Goal: Task Accomplishment & Management: Use online tool/utility

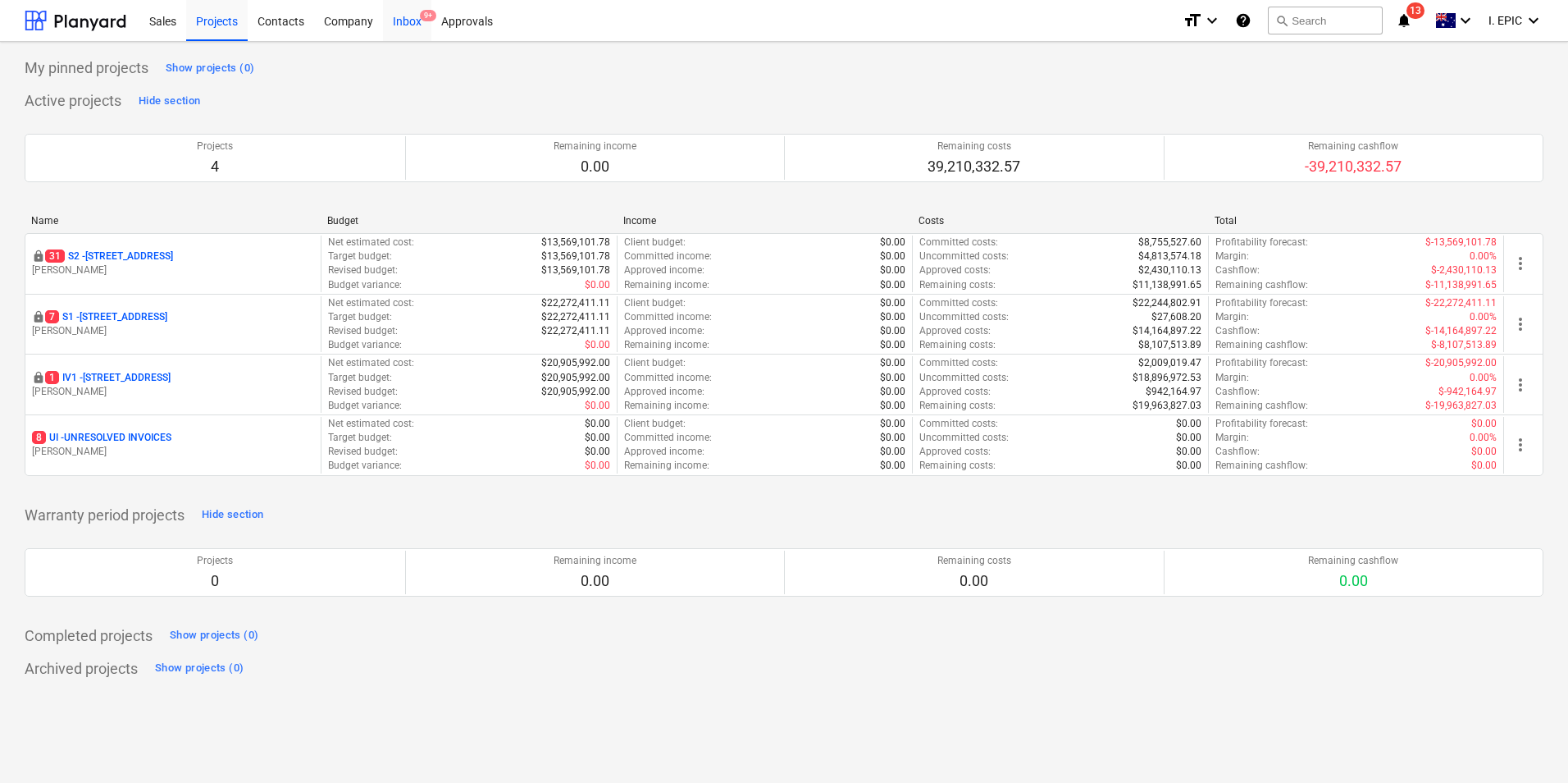
click at [404, 28] on div "Inbox 9+" at bounding box center [407, 20] width 49 height 42
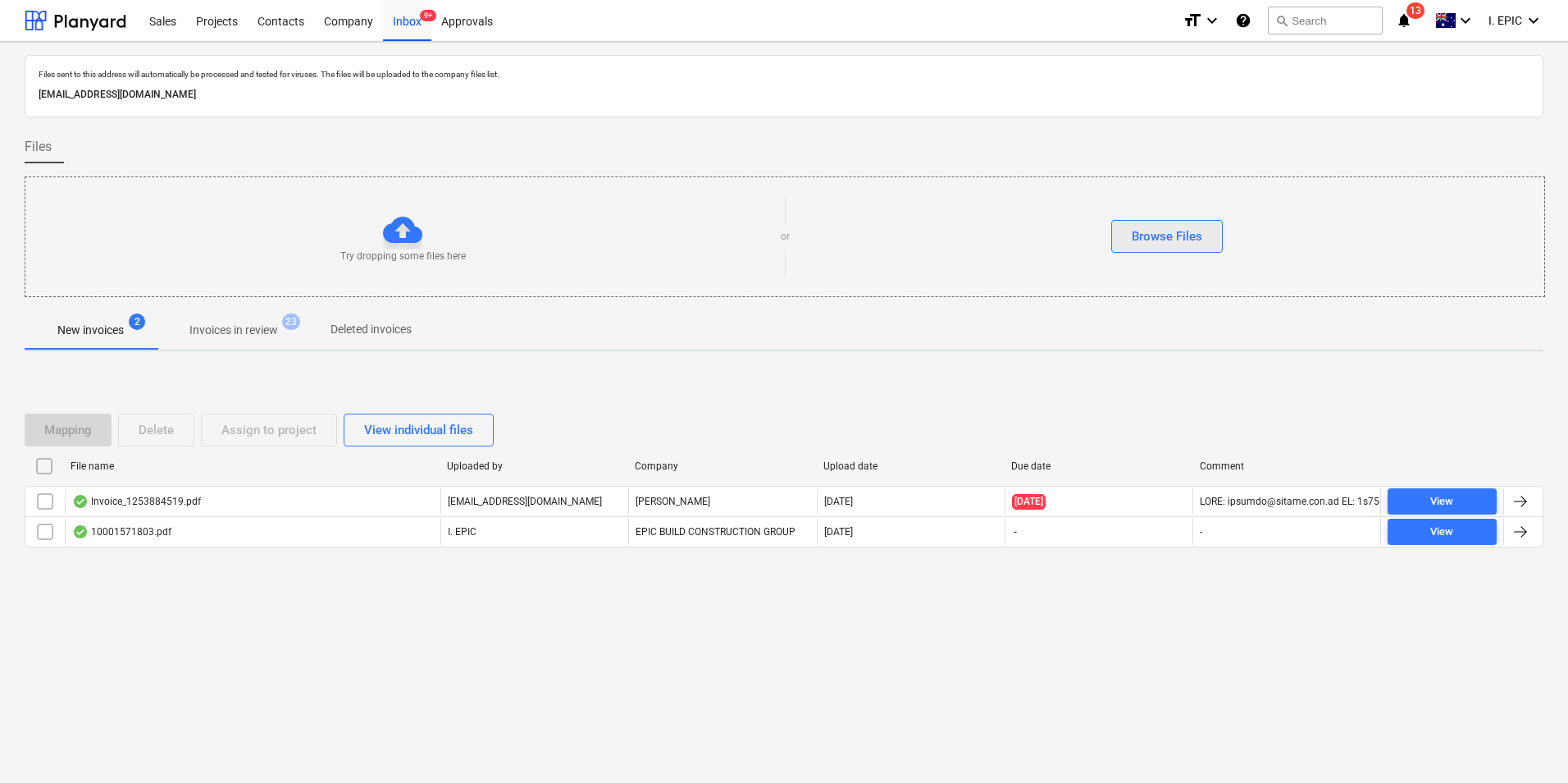
click at [1204, 232] on button "Browse Files" at bounding box center [1167, 235] width 111 height 33
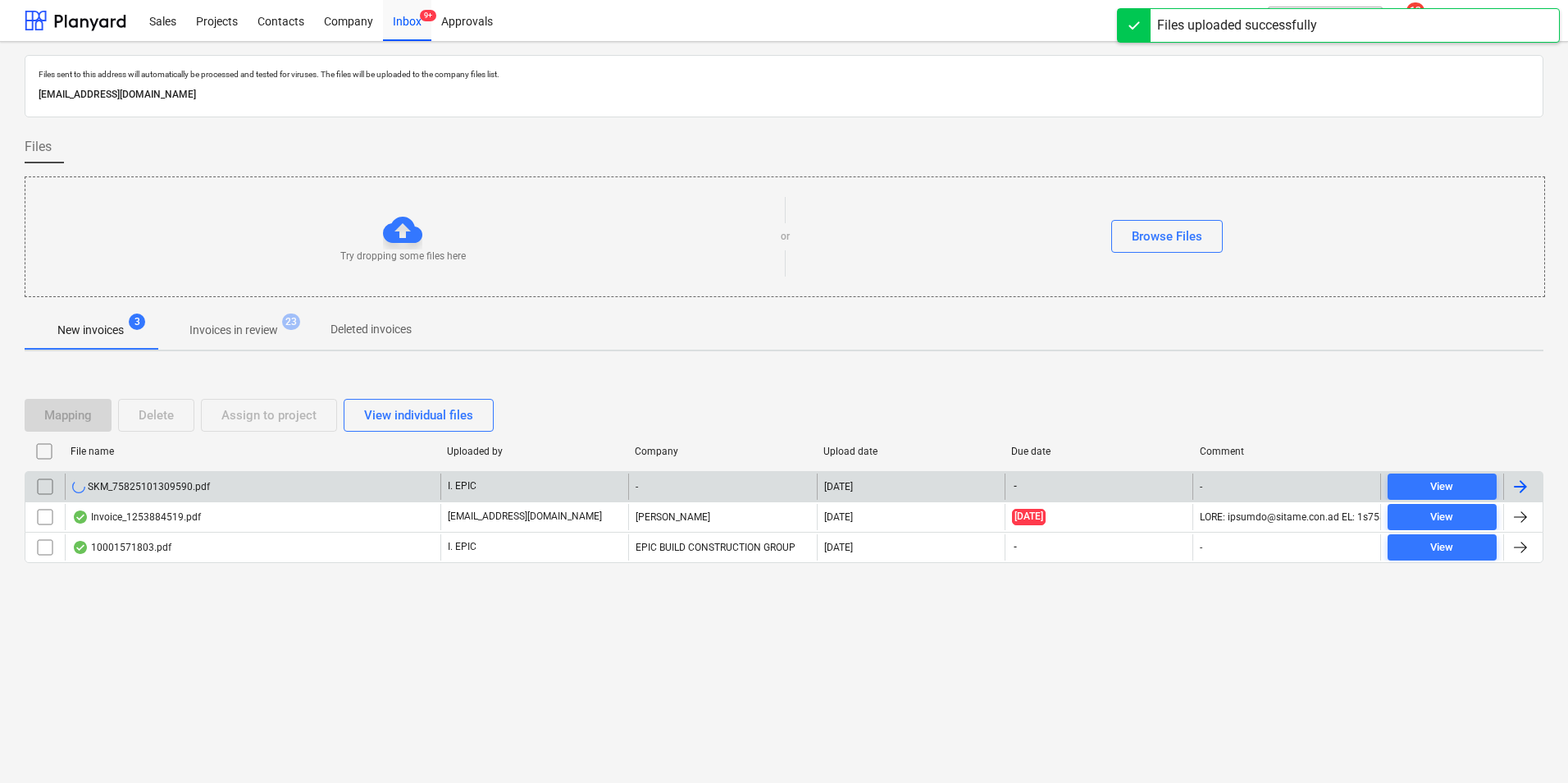
click at [328, 490] on div "SKM_75825101309590.pdf" at bounding box center [252, 487] width 375 height 26
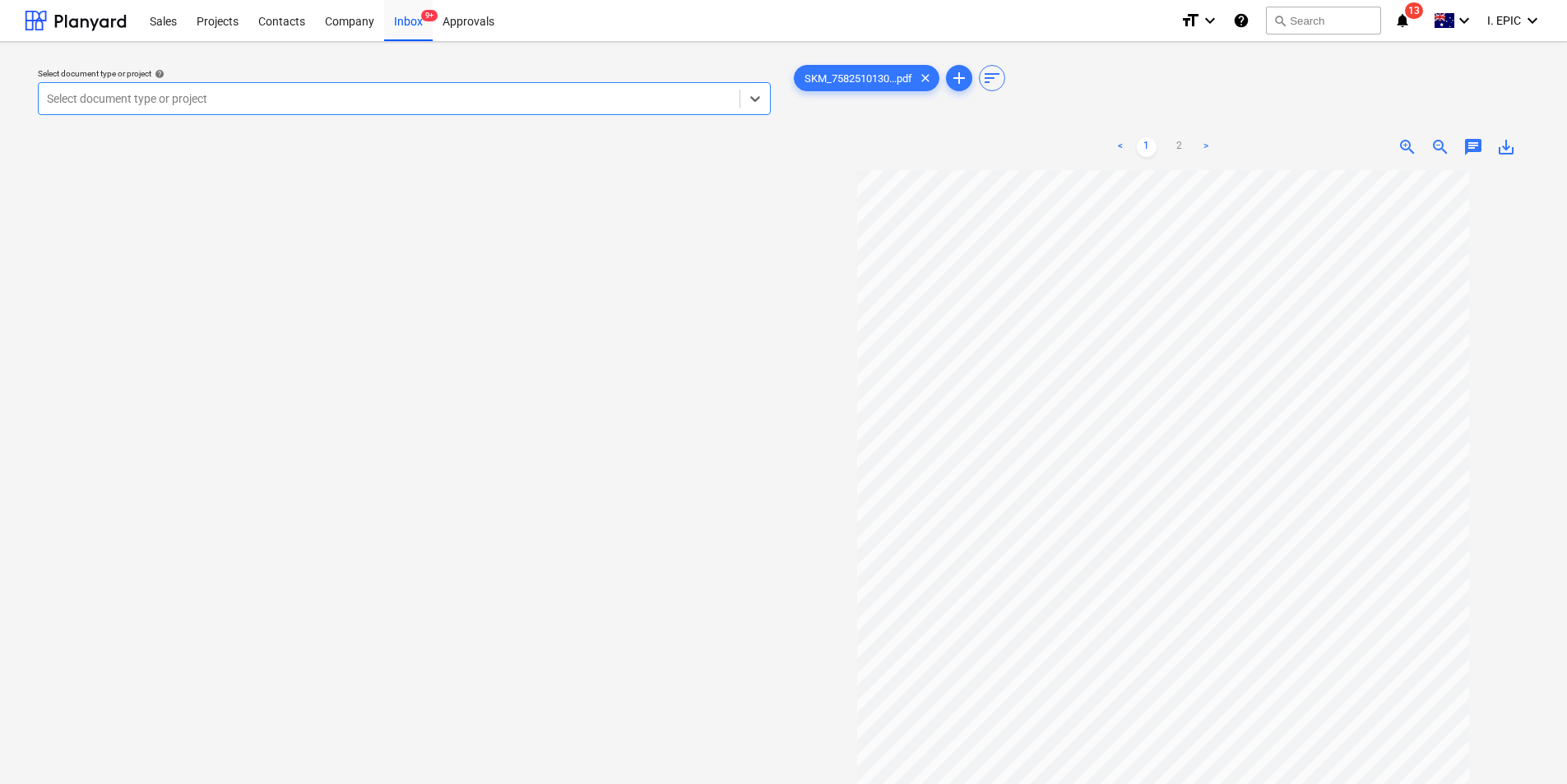
click at [1473, 191] on div at bounding box center [1163, 539] width 746 height 738
click at [1468, 148] on span "chat" at bounding box center [1472, 147] width 20 height 20
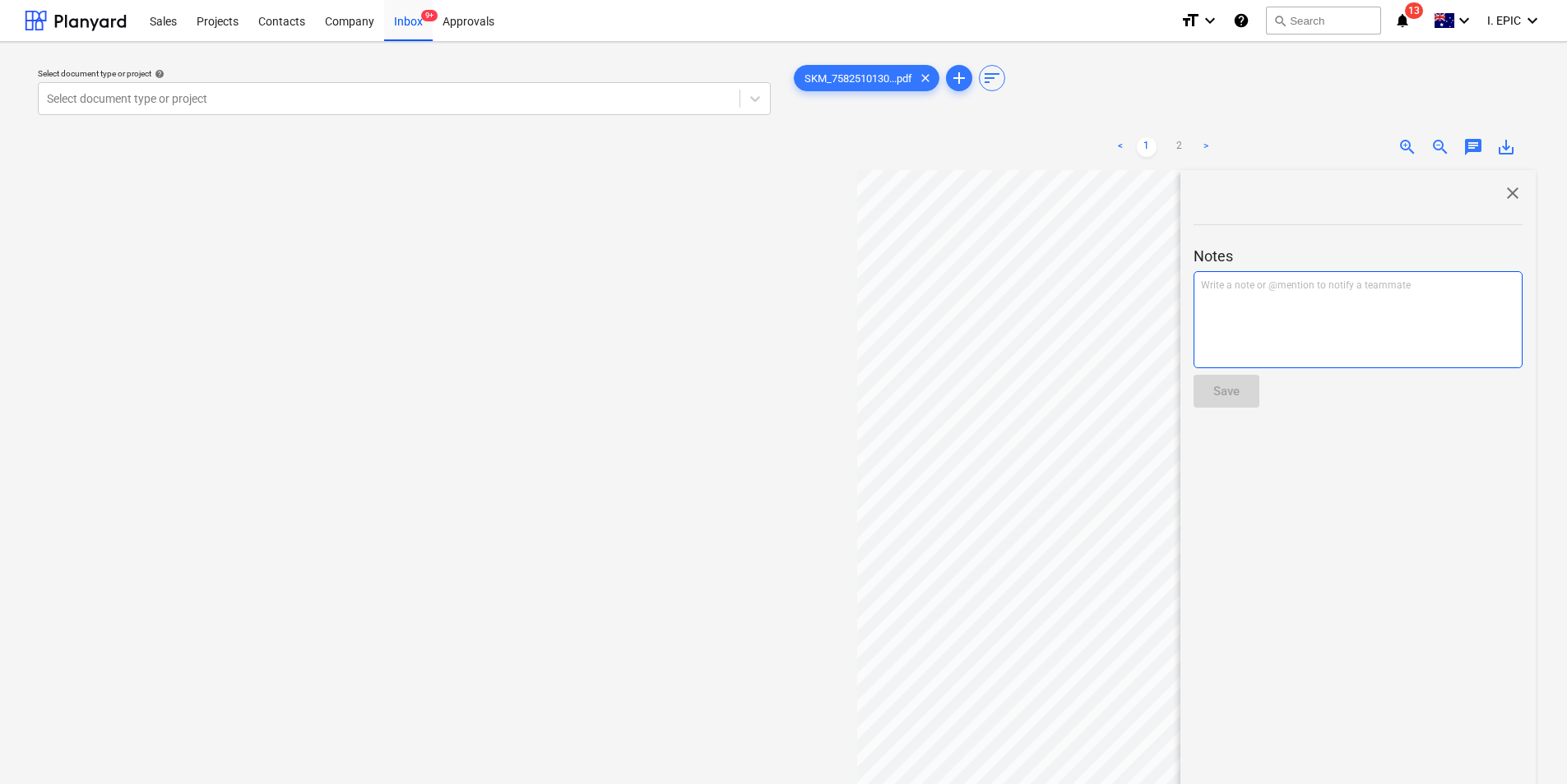
click at [1397, 277] on div "Write a note or @mention to notify a teammate [PERSON_NAME]" at bounding box center [1358, 319] width 329 height 97
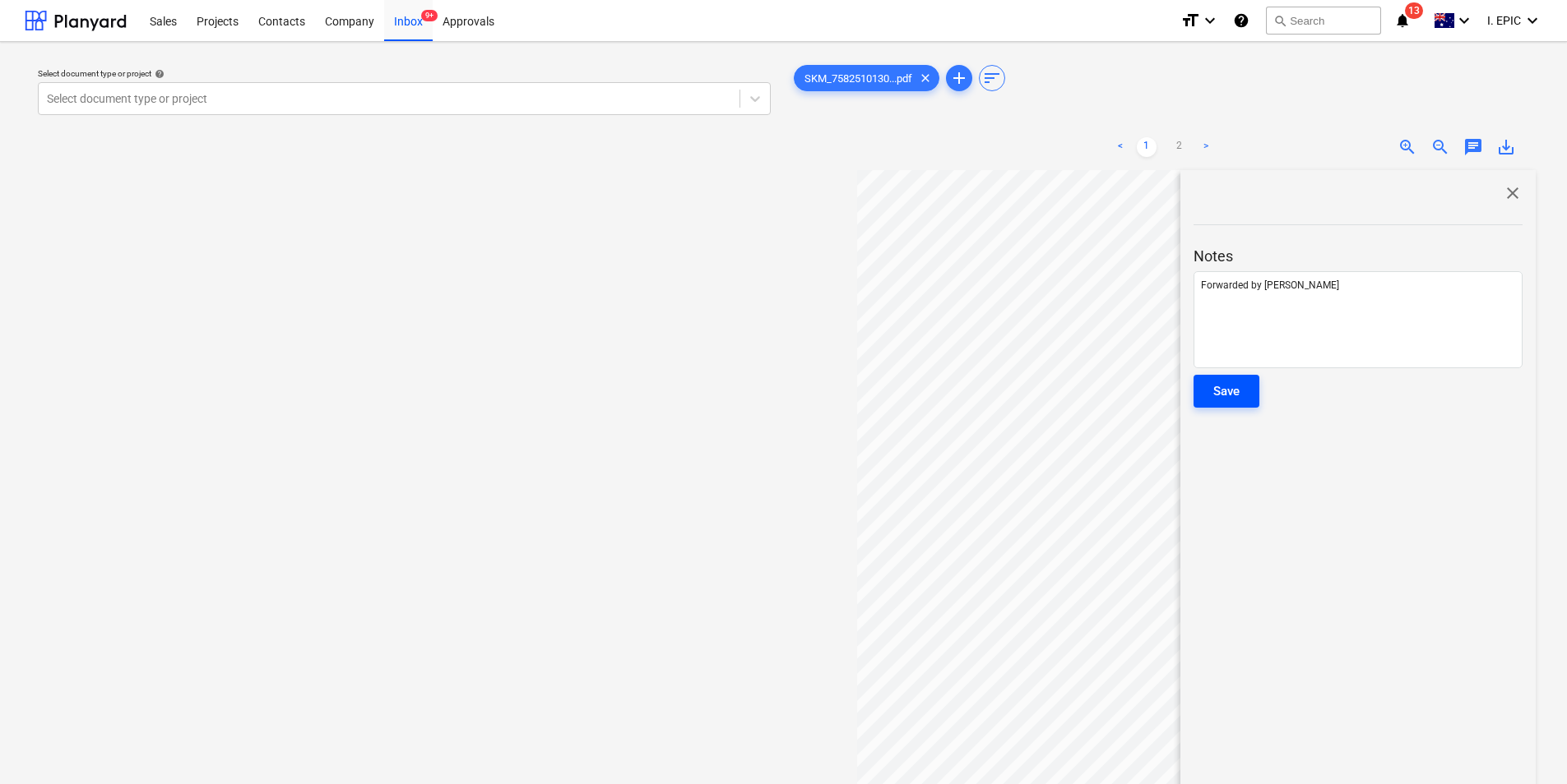
click at [1246, 388] on button "Save" at bounding box center [1227, 391] width 66 height 33
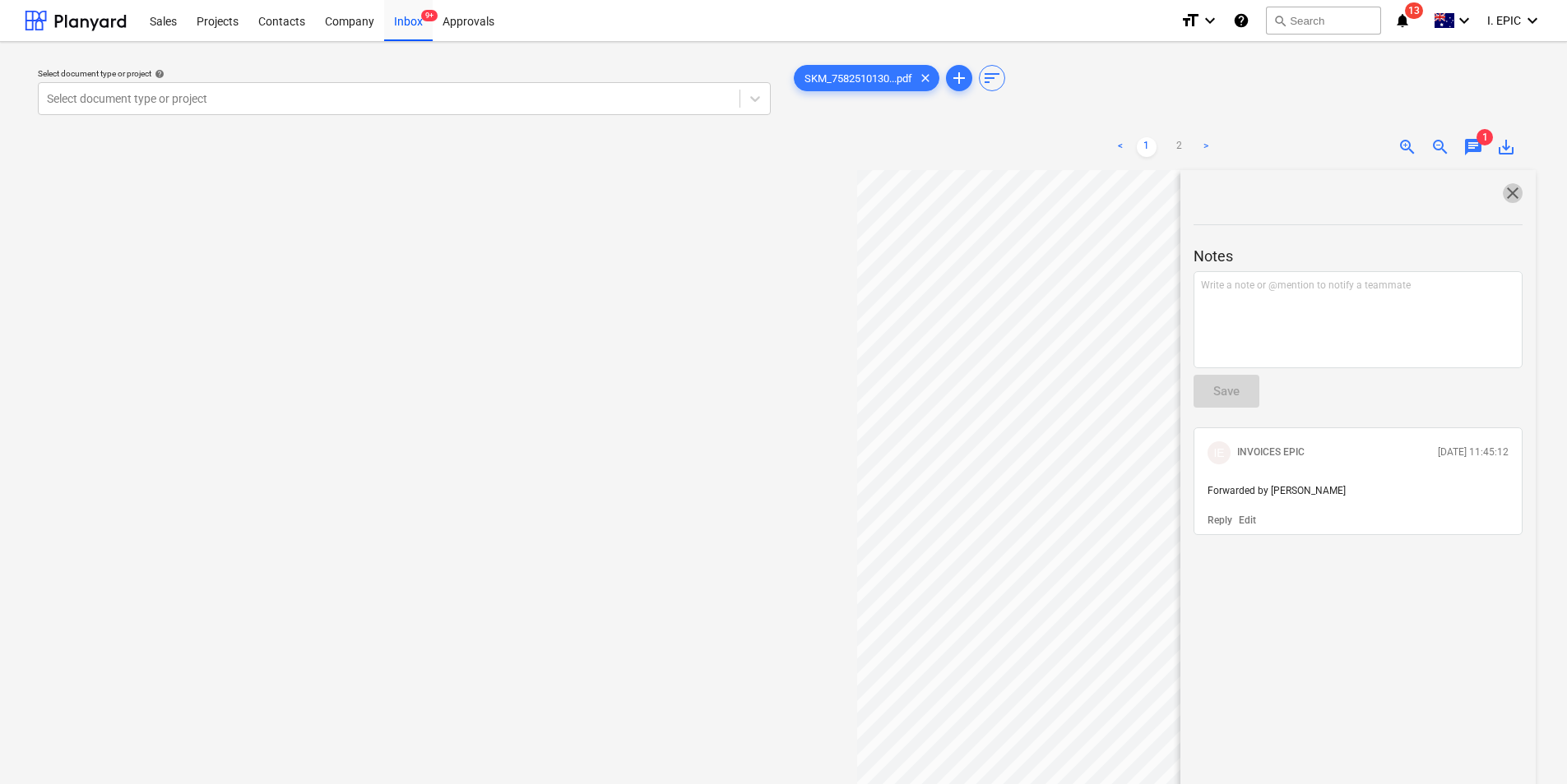
click at [1512, 187] on span "close" at bounding box center [1512, 193] width 20 height 20
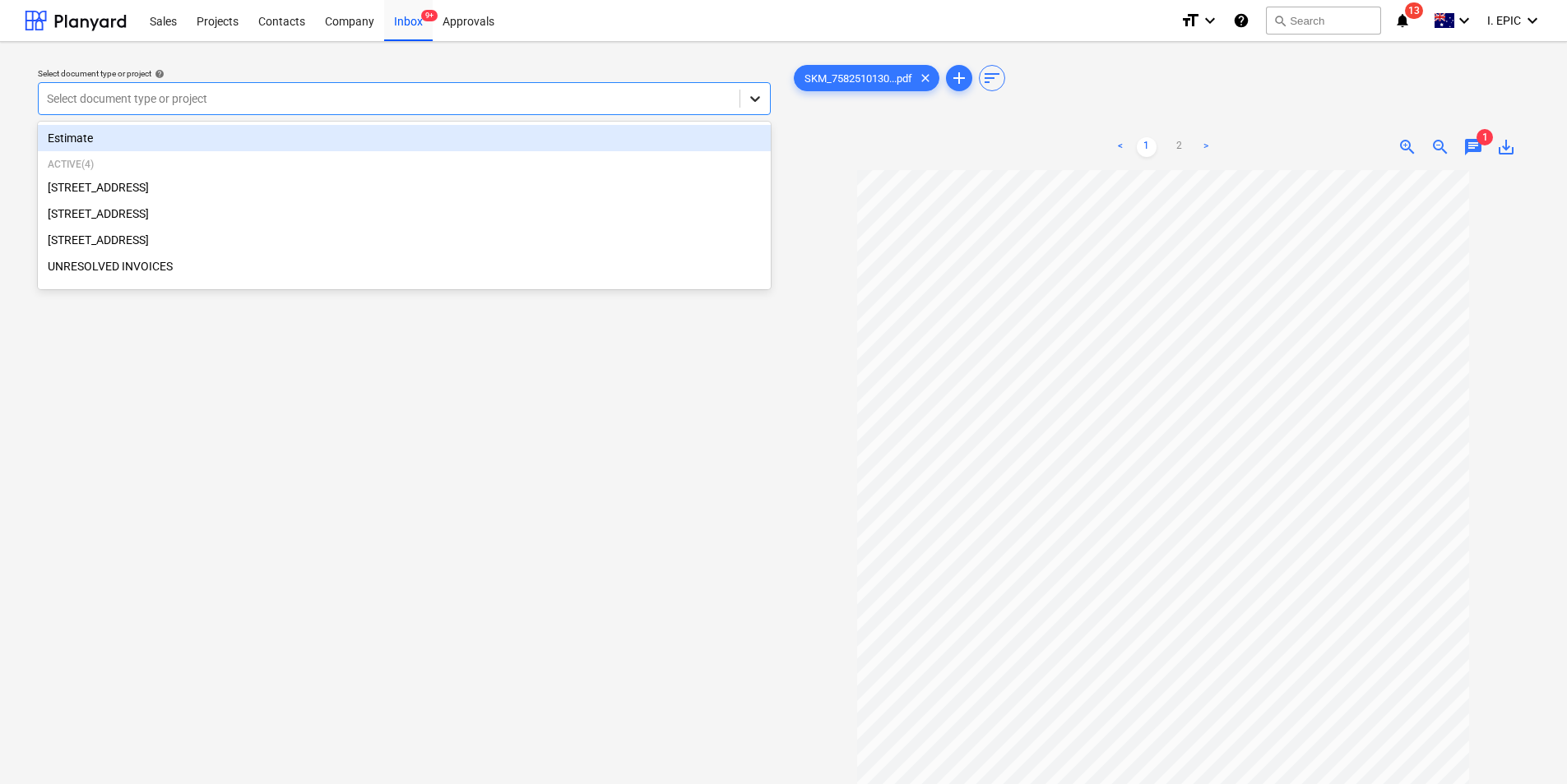
click at [766, 104] on div at bounding box center [755, 98] width 30 height 30
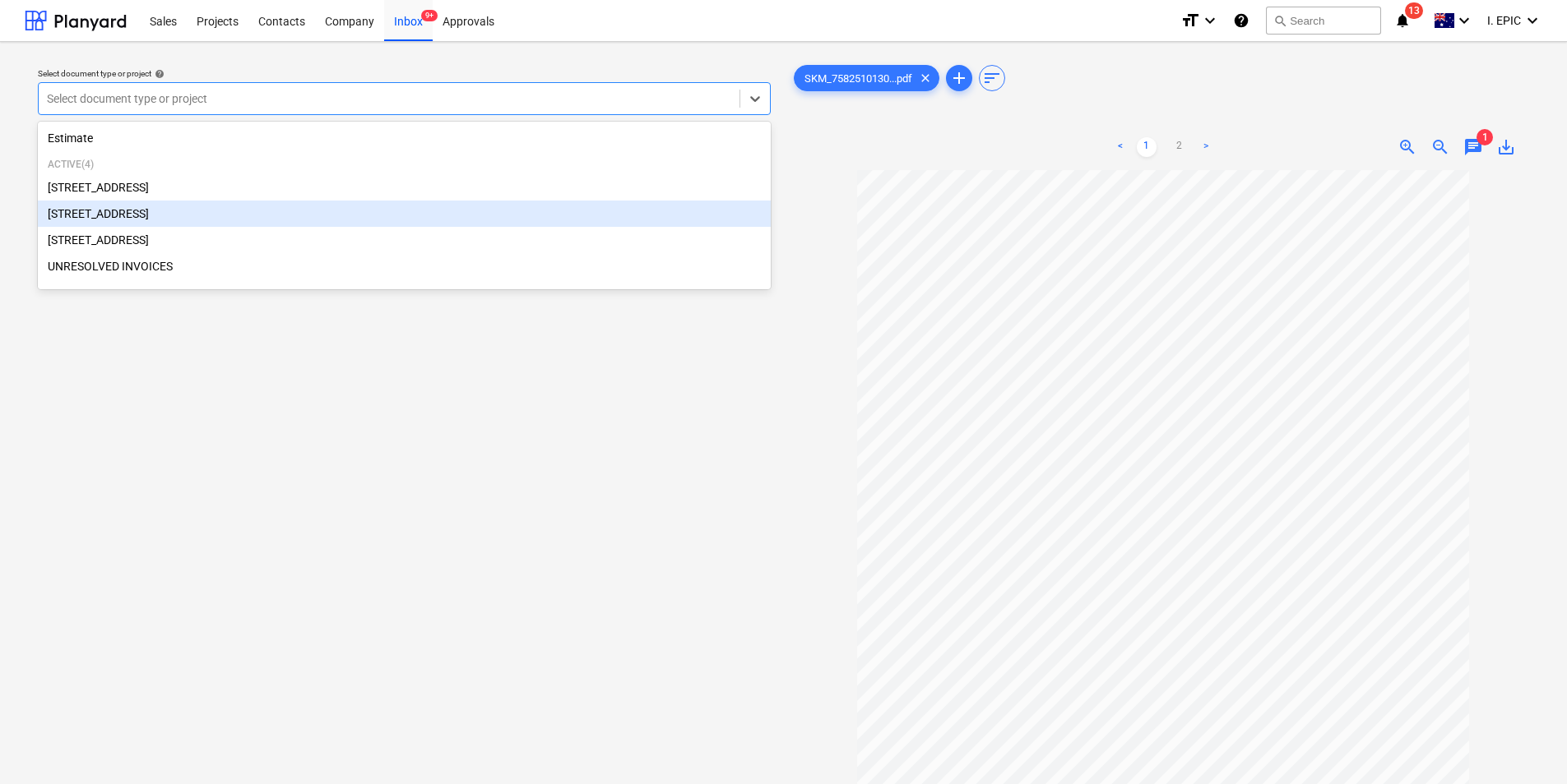
click at [441, 219] on div "[STREET_ADDRESS]" at bounding box center [404, 214] width 733 height 26
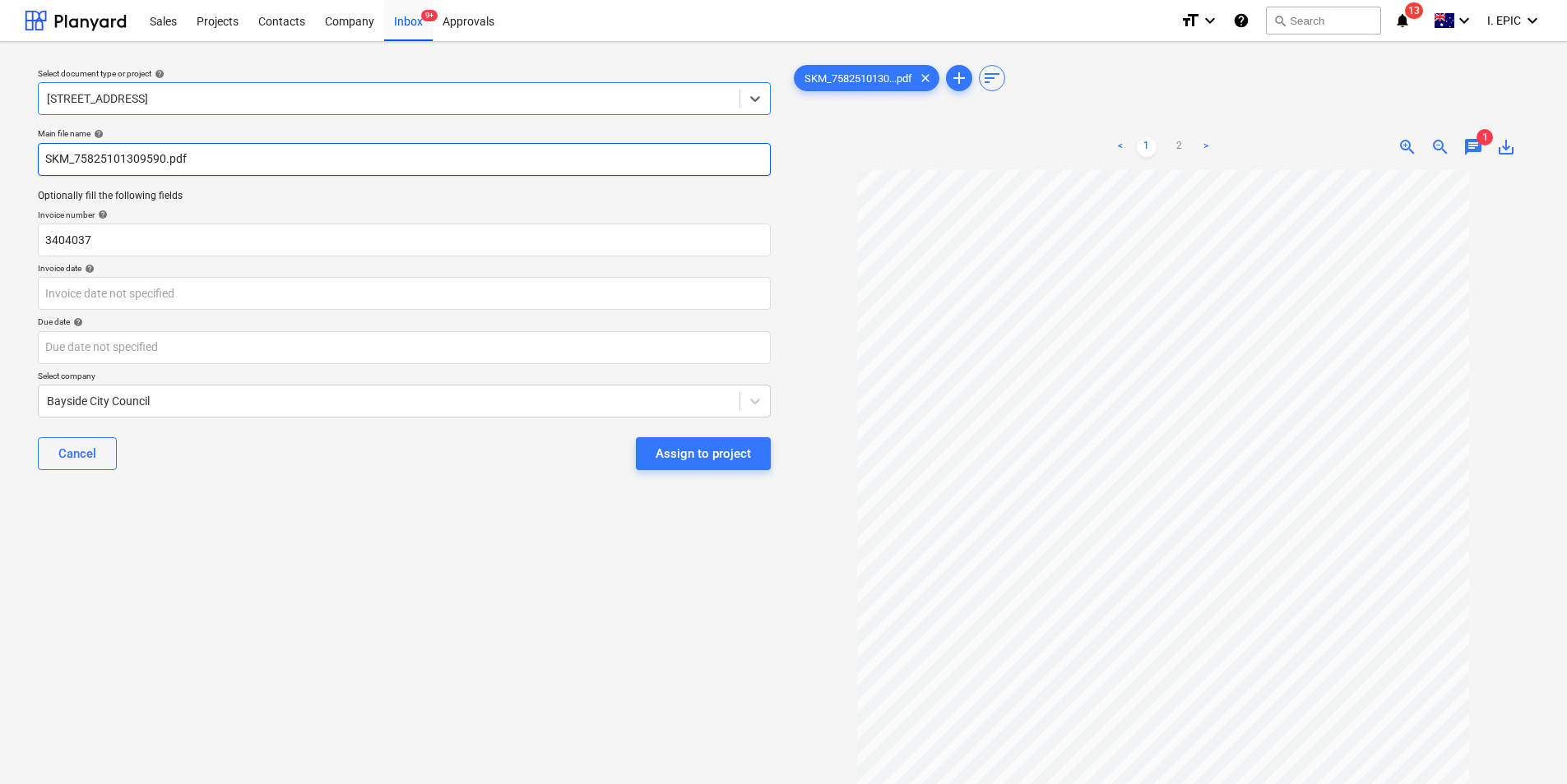
click at [50, 156] on input "SKM_75825101309590.pdf" at bounding box center [404, 159] width 733 height 33
click at [46, 158] on input "SKM_75825101309590.pdf" at bounding box center [404, 159] width 733 height 33
drag, startPoint x: 163, startPoint y: 163, endPoint x: -3, endPoint y: 159, distance: 166.0
click at [0, 159] on html "Sales Projects Contacts Company Inbox 9+ Approvals format_size keyboard_arrow_d…" at bounding box center [784, 392] width 1567 height 784
click at [91, 153] on input "Baysider City Council_.pdf" at bounding box center [404, 159] width 733 height 33
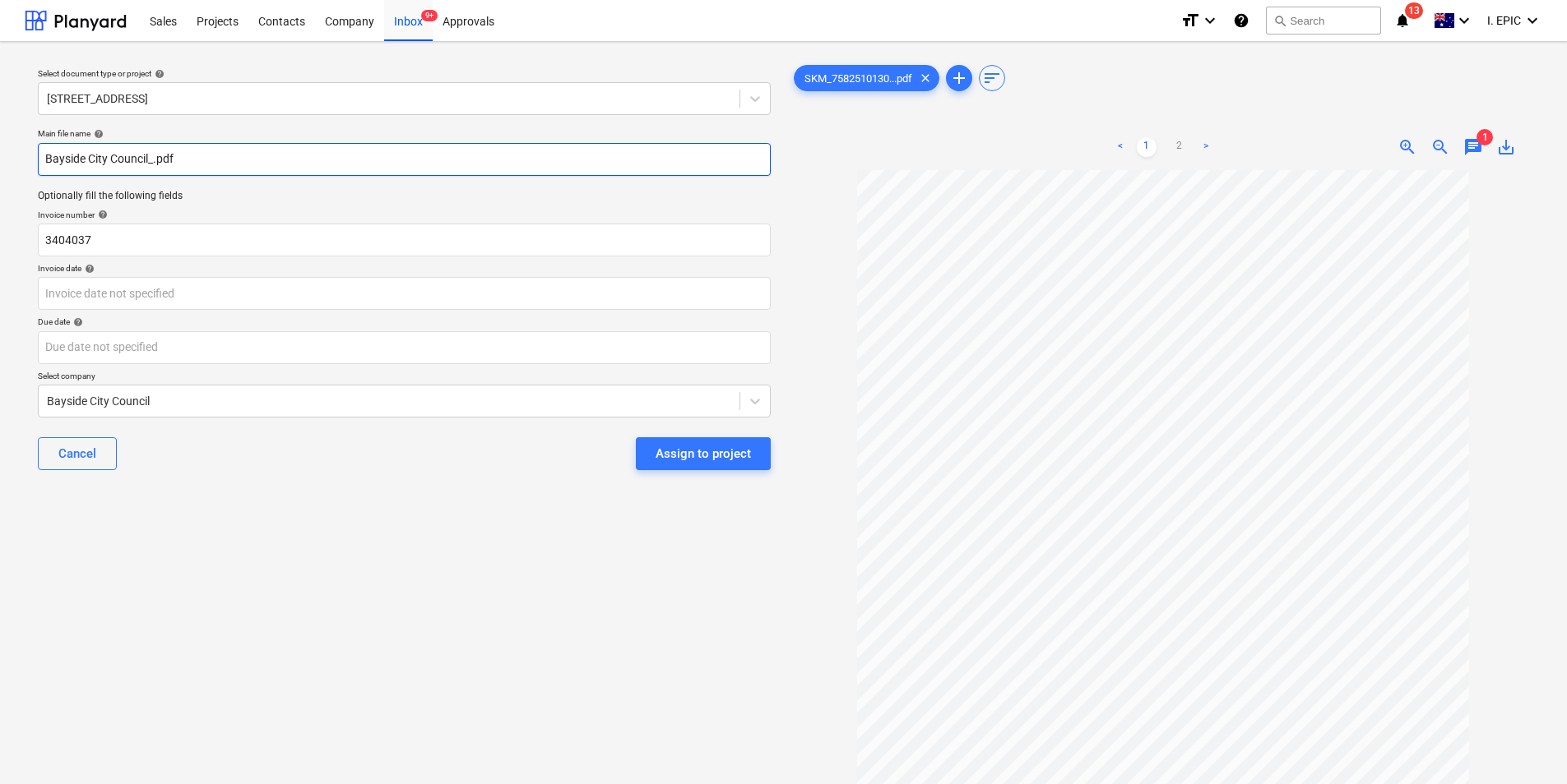
click at [153, 163] on input "Bayside City Council_.pdf" at bounding box center [404, 159] width 733 height 33
type input "Bayside City Council_3404037.pdf"
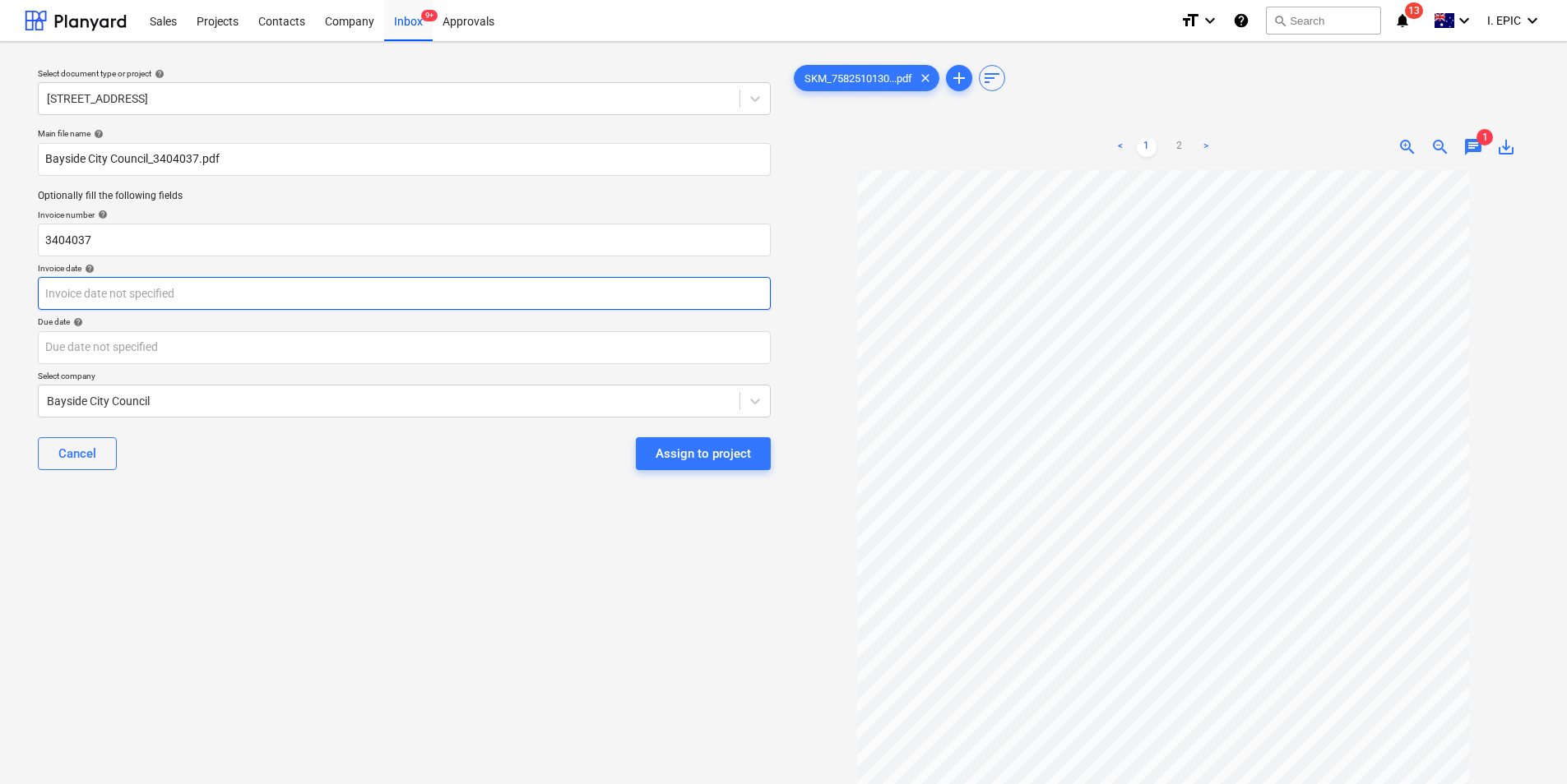
click at [227, 278] on body "Sales Projects Contacts Company Inbox 9+ Approvals format_size keyboard_arrow_d…" at bounding box center [784, 392] width 1567 height 784
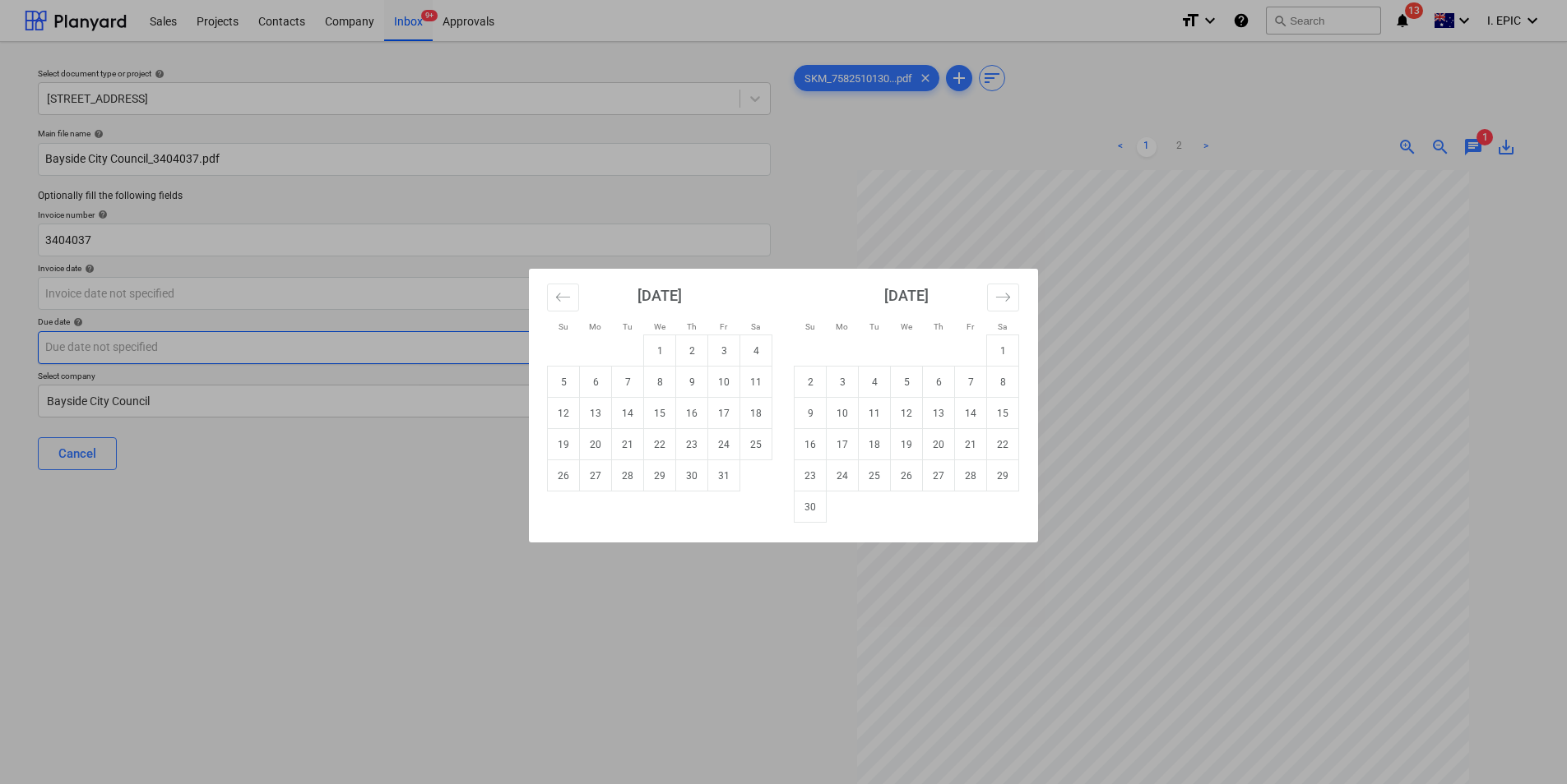
drag, startPoint x: 683, startPoint y: 342, endPoint x: 347, endPoint y: 359, distance: 336.4
click at [682, 346] on td "2" at bounding box center [692, 350] width 32 height 31
type input "[DATE]"
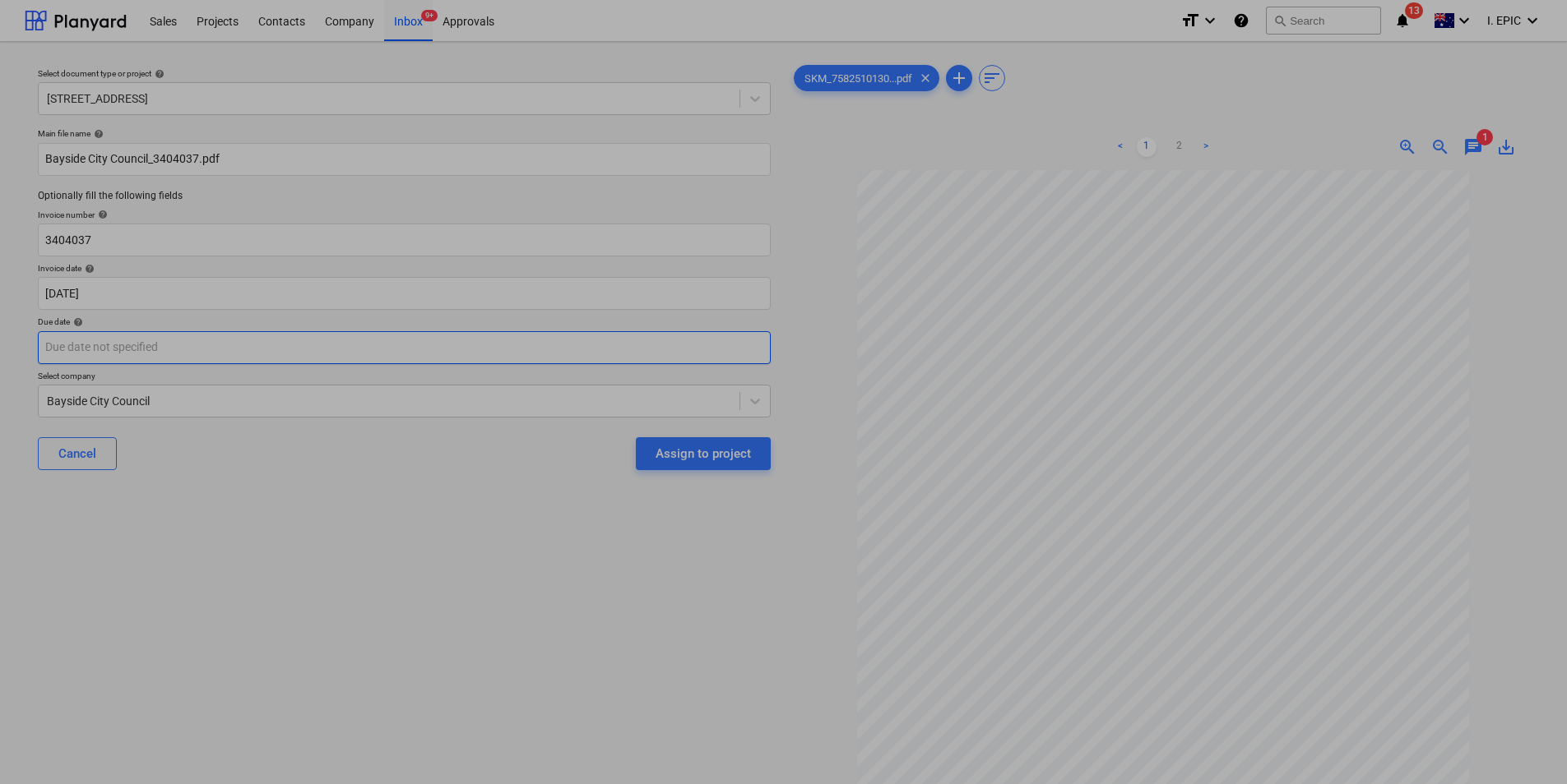
click at [190, 342] on body "Sales Projects Contacts Company Inbox 9+ Approvals format_size keyboard_arrow_d…" at bounding box center [784, 392] width 1567 height 784
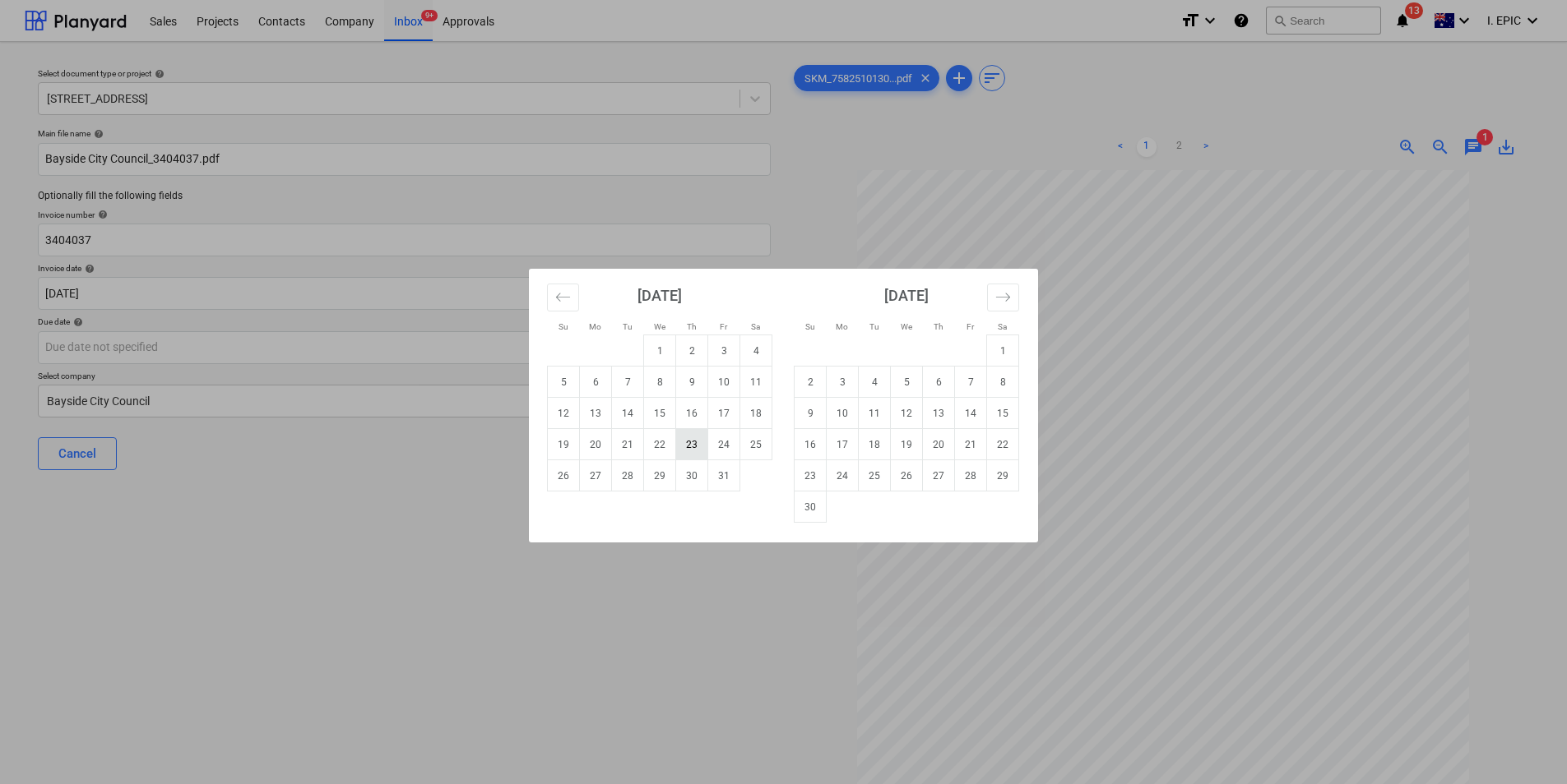
click at [688, 455] on td "23" at bounding box center [692, 444] width 32 height 31
type input "[DATE]"
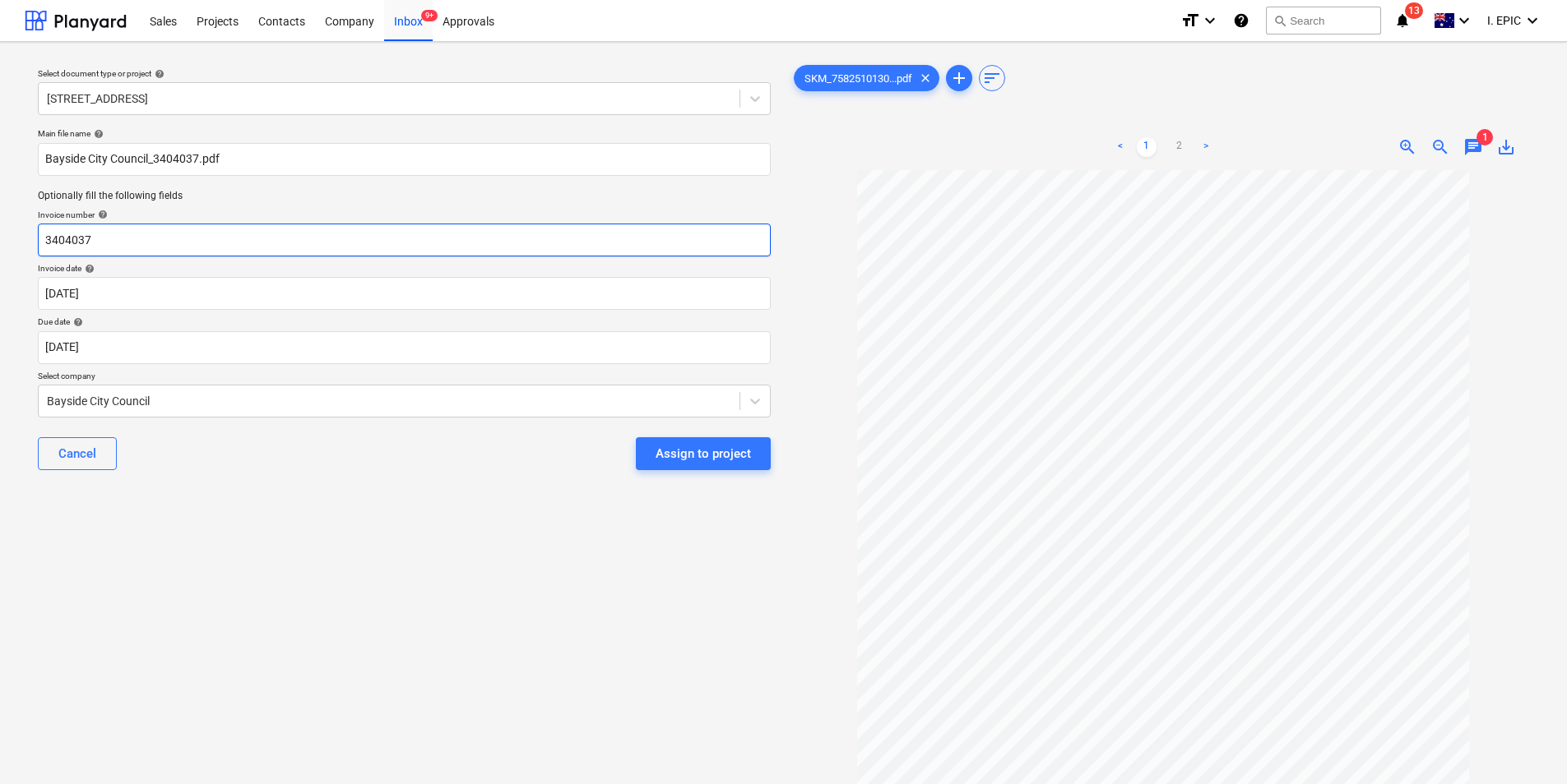
drag, startPoint x: 134, startPoint y: 237, endPoint x: -3, endPoint y: 232, distance: 137.1
click at [0, 232] on html "Sales Projects Contacts Company Inbox 9+ Approvals format_size keyboard_arrow_d…" at bounding box center [784, 392] width 1567 height 784
click at [125, 232] on input "3404037" at bounding box center [404, 240] width 733 height 33
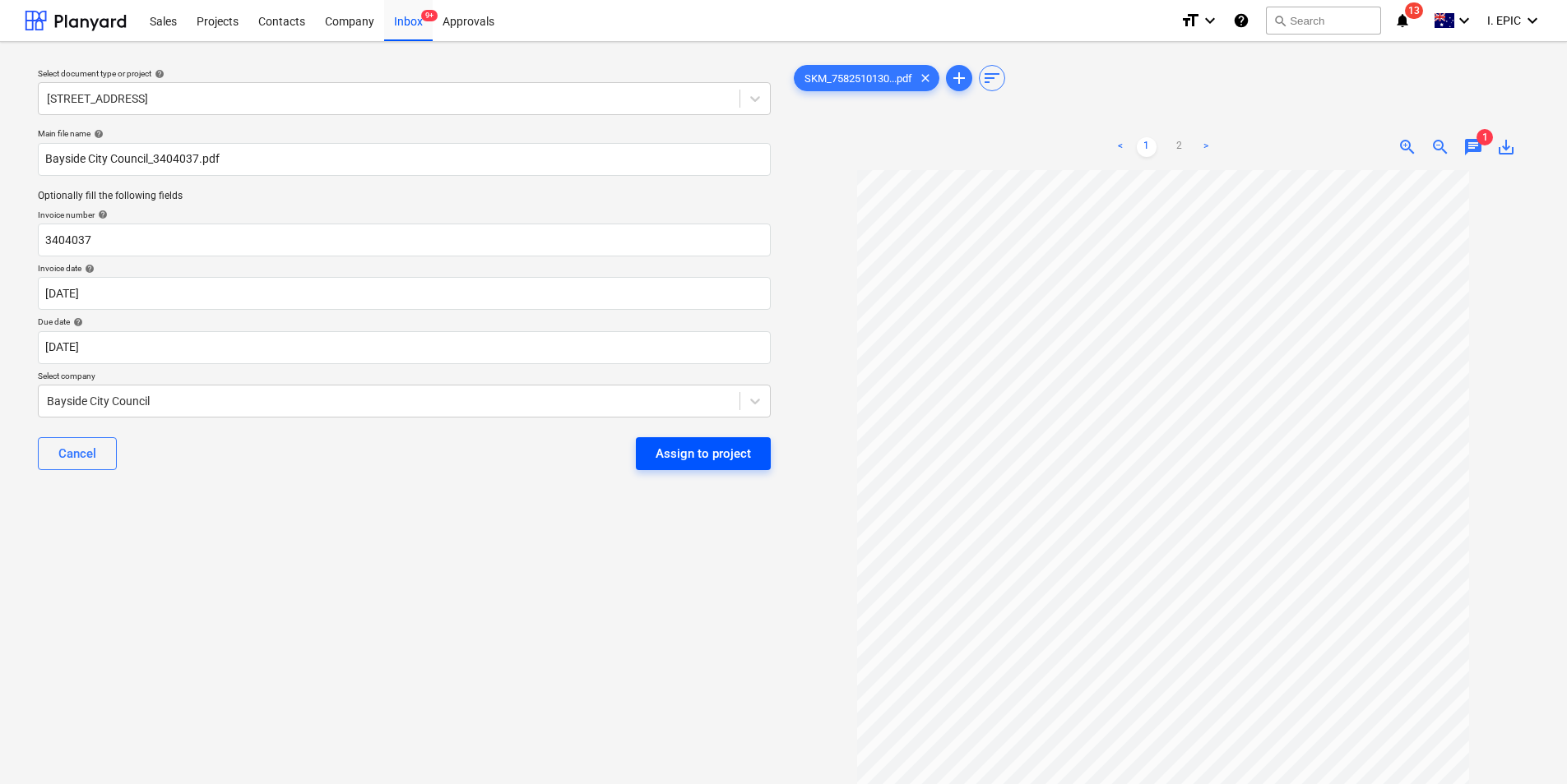
click at [722, 455] on div "Assign to project" at bounding box center [703, 453] width 96 height 21
